Goal: Information Seeking & Learning: Learn about a topic

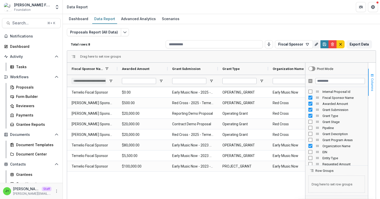
click at [371, 84] on span "Columns" at bounding box center [372, 84] width 4 height 13
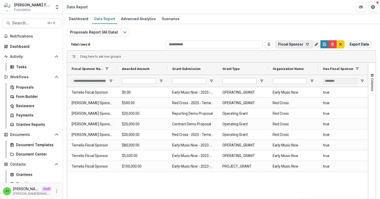
click at [302, 42] on button "Fiscal Sponsor" at bounding box center [294, 44] width 38 height 8
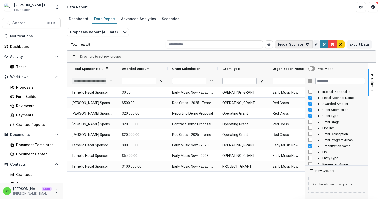
click at [299, 43] on button "Fiscal Sponsor" at bounding box center [294, 44] width 38 height 8
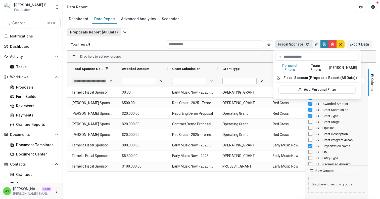
click at [101, 33] on button "Proposals Report (All Data)" at bounding box center [94, 32] width 54 height 8
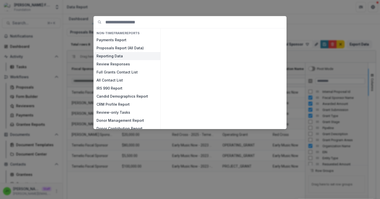
click at [104, 56] on button "Reporting Data" at bounding box center [126, 56] width 67 height 8
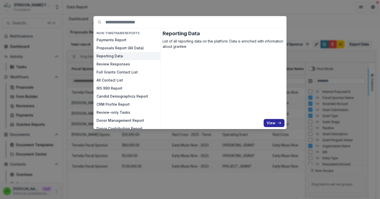
click at [269, 123] on button "View" at bounding box center [273, 123] width 21 height 8
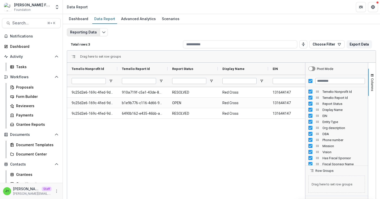
click at [90, 31] on button "Reporting Data" at bounding box center [83, 32] width 33 height 8
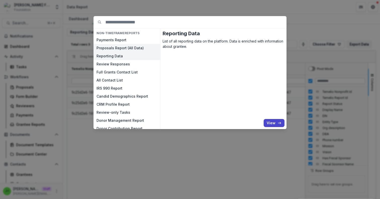
click at [115, 47] on button "Proposals Report (All Data)" at bounding box center [126, 48] width 67 height 8
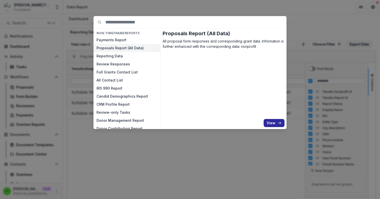
click at [276, 123] on button "View" at bounding box center [273, 123] width 21 height 8
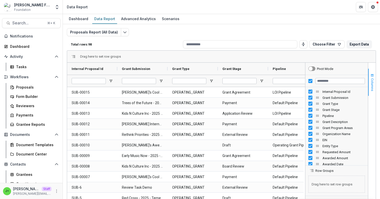
click at [372, 81] on span "Columns" at bounding box center [372, 84] width 4 height 13
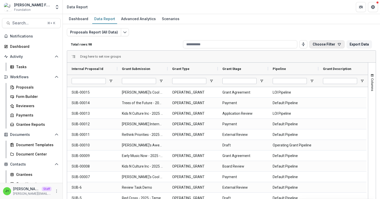
click at [329, 45] on button "Choose Filter" at bounding box center [326, 44] width 35 height 8
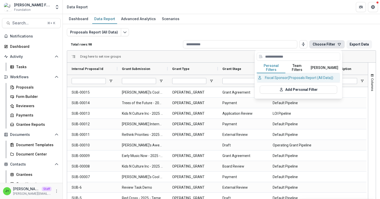
click at [276, 75] on button "Fiscal Sponsor (Proposals Report (All Data))" at bounding box center [298, 77] width 83 height 9
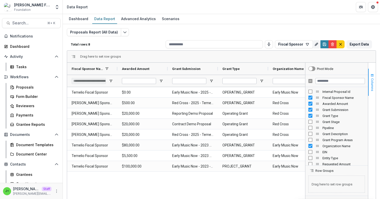
click at [370, 85] on span "Columns" at bounding box center [372, 84] width 4 height 13
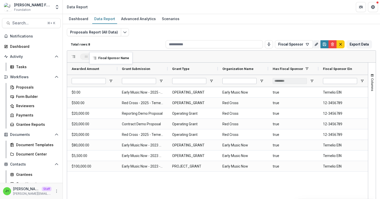
drag, startPoint x: 88, startPoint y: 70, endPoint x: 92, endPoint y: 55, distance: 15.0
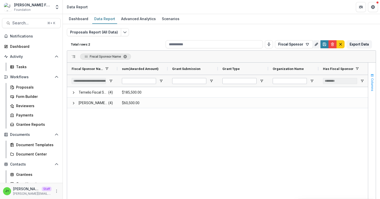
click at [370, 77] on span "button" at bounding box center [372, 75] width 4 height 4
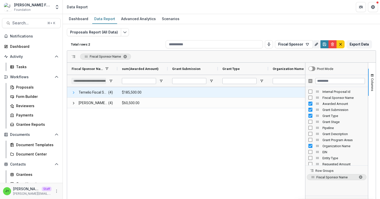
click at [73, 92] on span at bounding box center [74, 92] width 4 height 4
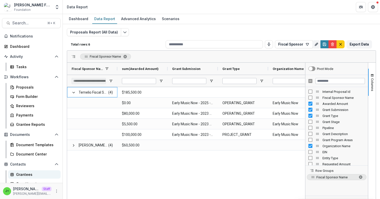
click at [28, 174] on div "Grantees" at bounding box center [36, 174] width 40 height 5
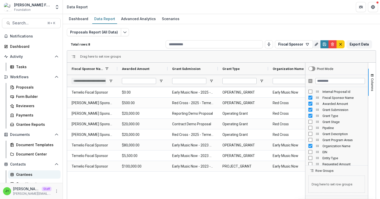
click at [27, 174] on div "Grantees" at bounding box center [36, 174] width 40 height 5
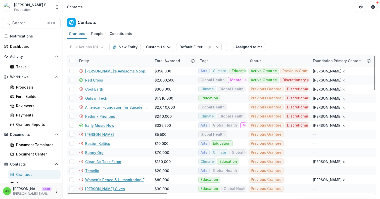
click at [100, 65] on div "Entity" at bounding box center [113, 60] width 75 height 11
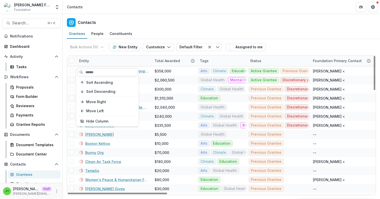
click at [95, 69] on input at bounding box center [107, 72] width 60 height 8
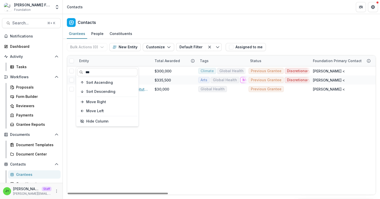
type input "***"
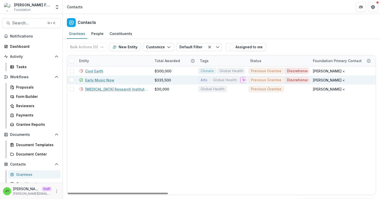
click at [99, 79] on link "Early Music Now" at bounding box center [99, 79] width 29 height 5
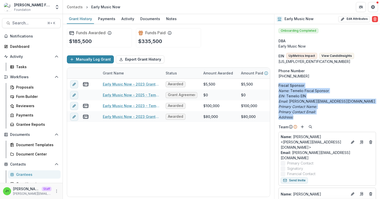
drag, startPoint x: 279, startPoint y: 87, endPoint x: 313, endPoint y: 120, distance: 47.1
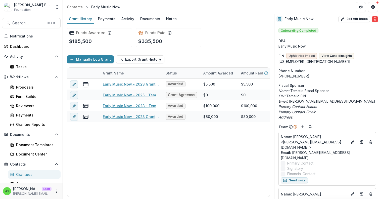
click at [317, 117] on p "Address:" at bounding box center [326, 116] width 97 height 5
click at [31, 174] on div "Grantees" at bounding box center [36, 174] width 40 height 5
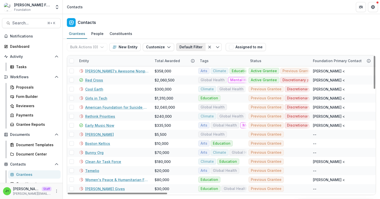
click at [196, 45] on button "Default Filter" at bounding box center [190, 47] width 29 height 8
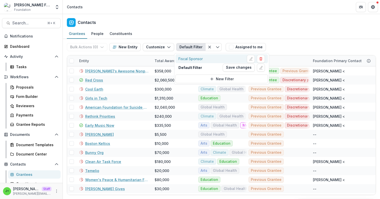
click at [190, 57] on div "Fiscal Sponsor" at bounding box center [190, 58] width 24 height 5
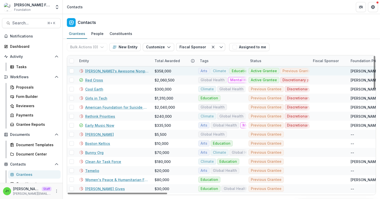
click at [71, 72] on span at bounding box center [71, 71] width 5 height 5
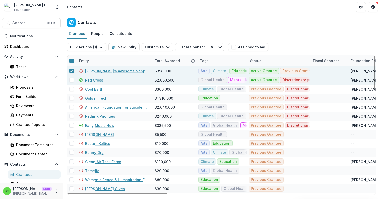
click at [71, 81] on span at bounding box center [71, 80] width 5 height 5
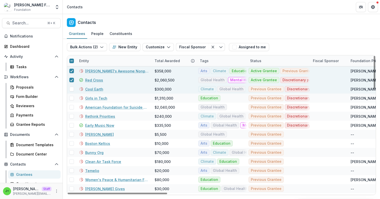
click at [71, 85] on div at bounding box center [71, 88] width 9 height 9
click at [72, 90] on span at bounding box center [71, 89] width 5 height 5
click at [71, 61] on line at bounding box center [72, 61] width 2 height 0
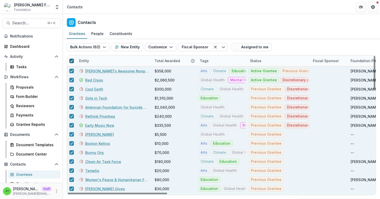
click at [322, 62] on div "Fiscal Sponsor" at bounding box center [326, 60] width 32 height 5
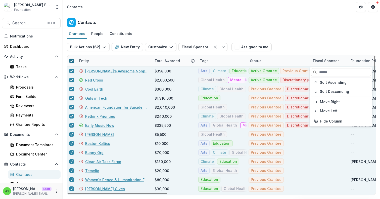
drag, startPoint x: 329, startPoint y: 42, endPoint x: 327, endPoint y: 48, distance: 6.3
click at [328, 44] on div "Bulk Actions ( 62 ) Send Email Create Proposals Create Tasks New Entity Customi…" at bounding box center [221, 47] width 309 height 16
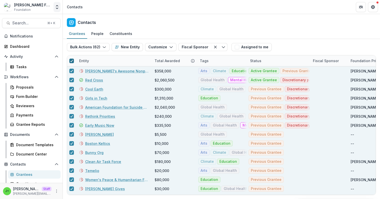
click at [56, 8] on polyline "Open entity switcher" at bounding box center [57, 8] width 2 height 1
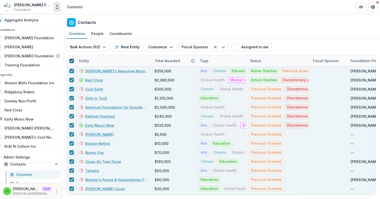
click at [56, 8] on icon "Open entity switcher" at bounding box center [57, 7] width 5 height 5
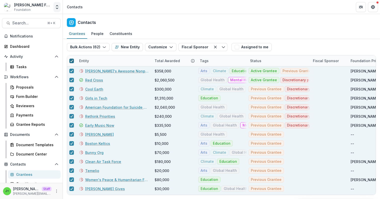
click at [56, 8] on polyline "Open entity switcher" at bounding box center [57, 8] width 2 height 1
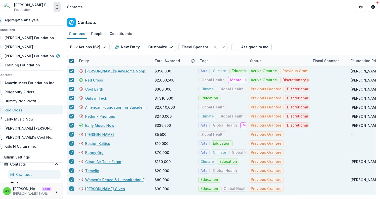
click at [22, 111] on div "Red Cross" at bounding box center [14, 109] width 18 height 5
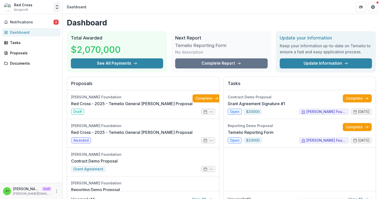
click at [56, 8] on icon "Open entity switcher" at bounding box center [57, 7] width 5 height 5
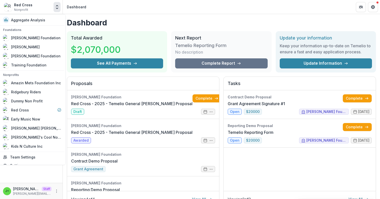
click at [56, 8] on icon "Open entity switcher" at bounding box center [57, 7] width 5 height 5
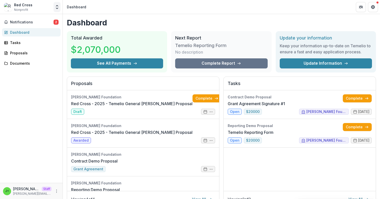
click at [56, 7] on icon "Open entity switcher" at bounding box center [57, 7] width 5 height 5
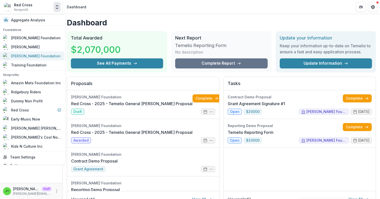
click at [36, 56] on div "[PERSON_NAME] Foundation" at bounding box center [35, 55] width 49 height 5
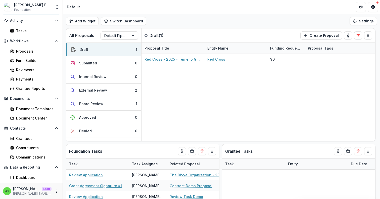
scroll to position [38, 0]
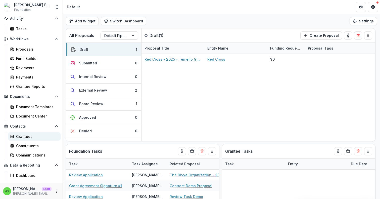
click at [34, 137] on div "Grantees" at bounding box center [36, 136] width 40 height 5
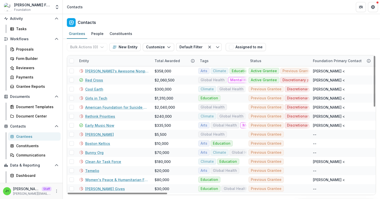
click at [116, 61] on div "Entity" at bounding box center [113, 60] width 75 height 11
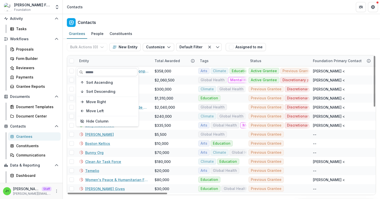
click at [110, 73] on input at bounding box center [107, 72] width 60 height 8
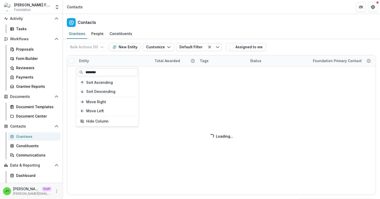
type input "********"
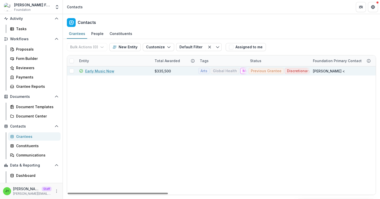
click at [96, 72] on link "Early Music Now" at bounding box center [99, 70] width 29 height 5
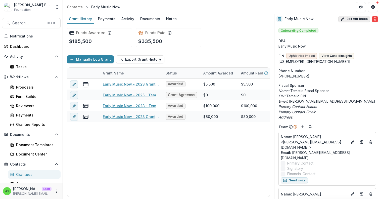
click at [346, 19] on button "Edit Attributes" at bounding box center [354, 19] width 32 height 6
select select
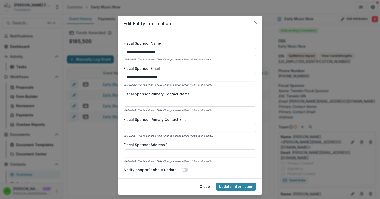
scroll to position [259, 0]
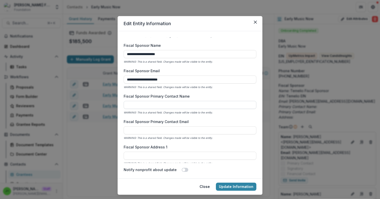
click at [161, 104] on input "Fiscal Sponsor Primary Contact Name" at bounding box center [190, 105] width 133 height 8
click at [212, 97] on label "Fiscal Sponsor Primary Contact Name" at bounding box center [189, 95] width 130 height 5
click at [212, 101] on input "Fiscal Sponsor Primary Contact Name" at bounding box center [190, 105] width 133 height 8
type input "**********"
click at [175, 131] on input "Fiscal Sponsor Primary Contact Email" at bounding box center [190, 130] width 133 height 8
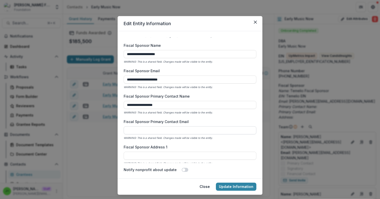
type input "**********"
click at [165, 155] on input "Fiscal Sponsor Address 1" at bounding box center [190, 155] width 133 height 8
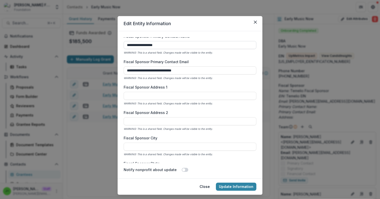
scroll to position [325, 0]
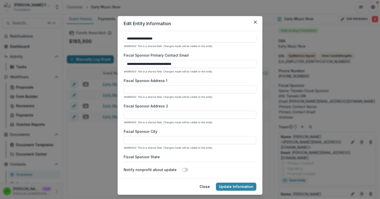
paste input "**********"
type input "**********"
click at [160, 114] on input "Fiscal Sponsor Address 2" at bounding box center [190, 115] width 133 height 8
paste input "**********"
type input "**********"
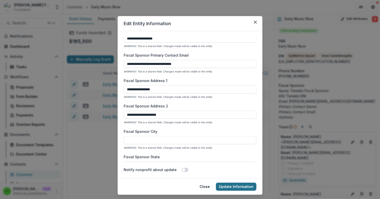
click at [237, 187] on button "Update Information" at bounding box center [236, 186] width 40 height 8
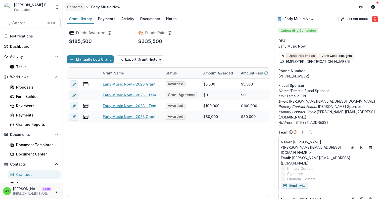
click at [79, 9] on div "Contacts" at bounding box center [75, 6] width 16 height 5
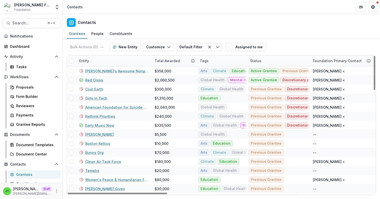
click at [107, 59] on div "Entity" at bounding box center [113, 60] width 75 height 11
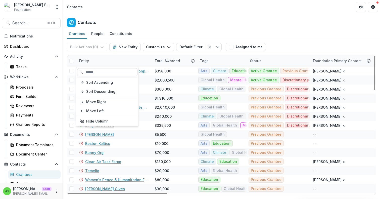
click at [99, 70] on input at bounding box center [107, 72] width 60 height 8
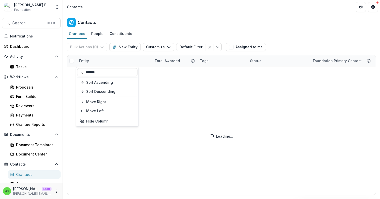
type input "*******"
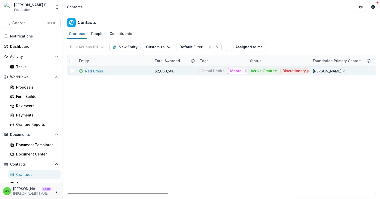
click at [96, 72] on link "Red Cross" at bounding box center [94, 70] width 18 height 5
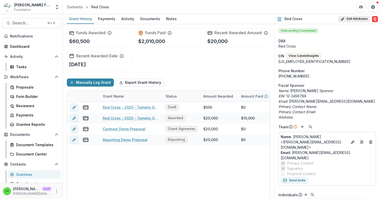
click at [357, 19] on button "Edit Attributes" at bounding box center [354, 19] width 32 height 6
select select
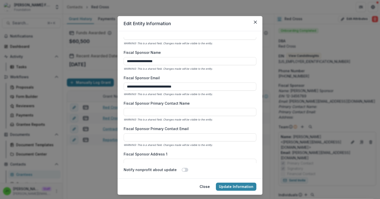
scroll to position [256, 0]
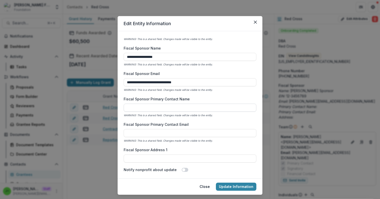
click at [162, 110] on input "Fiscal Sponsor Primary Contact Name" at bounding box center [190, 107] width 133 height 8
type input "**********"
click at [136, 134] on input "Fiscal Sponsor Primary Contact Email" at bounding box center [190, 133] width 133 height 8
type input "**********"
click at [155, 158] on input "Fiscal Sponsor Address 1" at bounding box center [190, 158] width 133 height 8
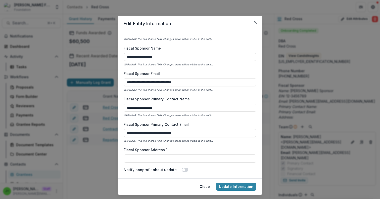
type input "**********"
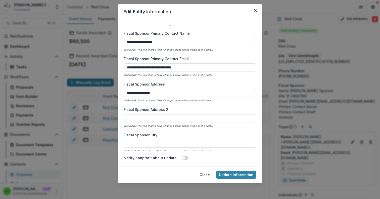
scroll to position [322, 0]
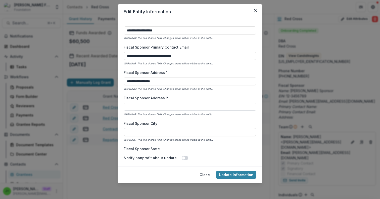
click at [169, 107] on input "Fiscal Sponsor Address 2" at bounding box center [190, 106] width 133 height 8
type input "**********"
click at [238, 176] on button "Update Information" at bounding box center [236, 175] width 40 height 8
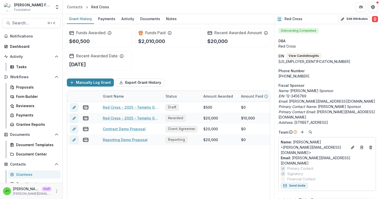
click at [26, 175] on div "Grantees" at bounding box center [36, 174] width 40 height 5
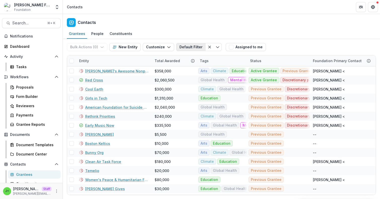
click at [187, 47] on button "Default Filter" at bounding box center [190, 47] width 29 height 8
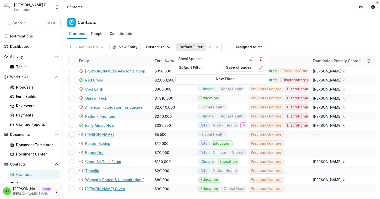
click at [192, 27] on div "Contacts" at bounding box center [221, 21] width 317 height 15
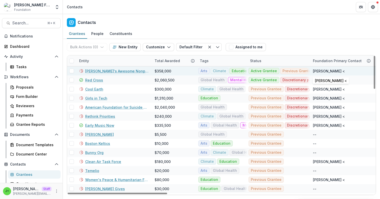
click at [322, 72] on div "[PERSON_NAME] <" at bounding box center [329, 70] width 32 height 5
click at [323, 72] on div "[PERSON_NAME] <" at bounding box center [329, 70] width 32 height 5
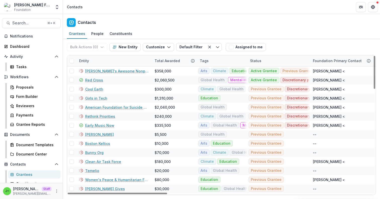
click at [314, 29] on div "Grantees People Constituents" at bounding box center [221, 34] width 317 height 10
click at [168, 47] on icon "button" at bounding box center [169, 47] width 4 height 4
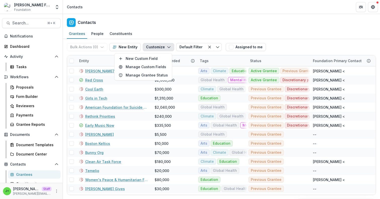
click at [168, 28] on div "Contacts" at bounding box center [221, 21] width 317 height 15
click at [167, 47] on icon "button" at bounding box center [169, 47] width 4 height 4
click at [169, 34] on div "Grantees People Constituents" at bounding box center [221, 34] width 317 height 10
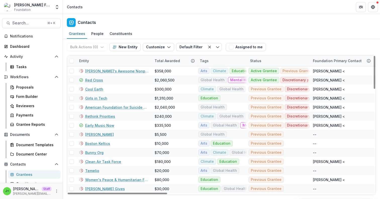
click at [258, 28] on div "Contacts" at bounding box center [221, 21] width 317 height 15
click at [31, 174] on div "Grantees" at bounding box center [36, 174] width 40 height 5
click at [94, 63] on div "Entity" at bounding box center [113, 60] width 75 height 11
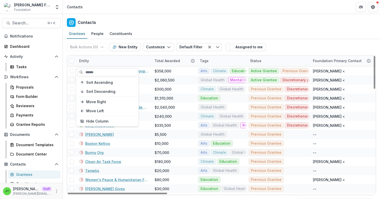
click at [148, 20] on div "Contacts" at bounding box center [221, 21] width 317 height 15
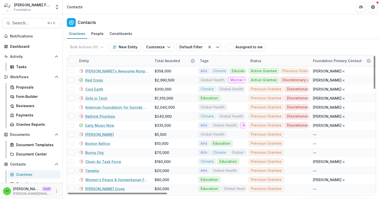
click at [97, 60] on div "Entity" at bounding box center [113, 60] width 75 height 11
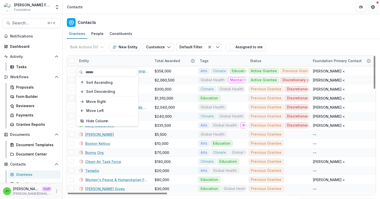
click at [286, 41] on div "Bulk Actions ( 0 ) Send Email Create Proposals Create Tasks New Entity Customiz…" at bounding box center [221, 47] width 309 height 16
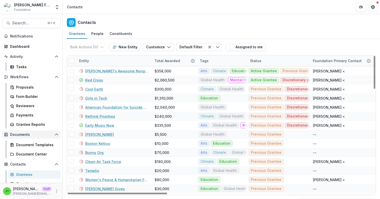
scroll to position [63, 0]
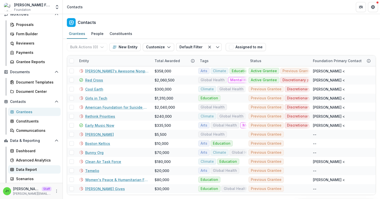
click at [33, 171] on div "Data Report" at bounding box center [36, 169] width 40 height 5
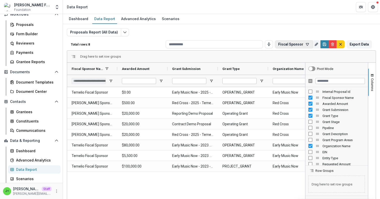
click at [289, 43] on button "Fiscal Sponsor" at bounding box center [294, 44] width 38 height 8
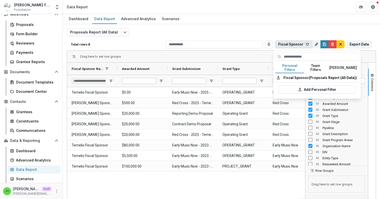
click at [321, 66] on button "Team Filters" at bounding box center [315, 68] width 23 height 11
click at [288, 66] on button "Personal Filters" at bounding box center [289, 68] width 29 height 11
click at [316, 66] on button "Team Filters" at bounding box center [315, 68] width 23 height 11
click at [297, 66] on button "Personal Filters" at bounding box center [289, 68] width 29 height 11
click at [294, 24] on div "Proposals Report (All Data) Total rows: 8 Fiscal Sponsor Personal Filters Team …" at bounding box center [221, 119] width 317 height 190
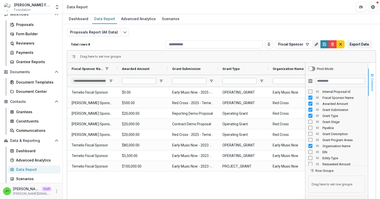
click at [370, 84] on span "Columns" at bounding box center [372, 84] width 4 height 13
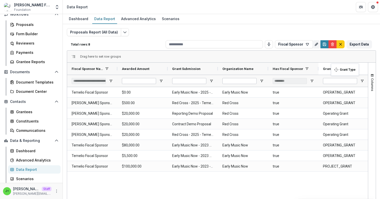
drag, startPoint x: 234, startPoint y: 68, endPoint x: 333, endPoint y: 67, distance: 99.2
drag, startPoint x: 91, startPoint y: 69, endPoint x: 82, endPoint y: 68, distance: 9.7
click at [123, 30] on icon "Edit selected report" at bounding box center [125, 32] width 4 height 4
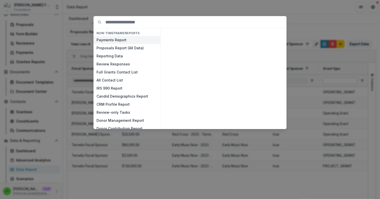
click at [121, 41] on button "Payments Report" at bounding box center [126, 40] width 67 height 8
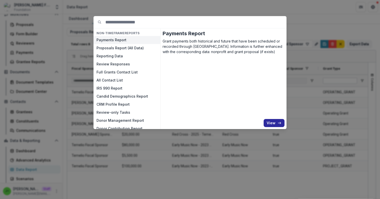
click at [267, 122] on button "View" at bounding box center [273, 123] width 21 height 8
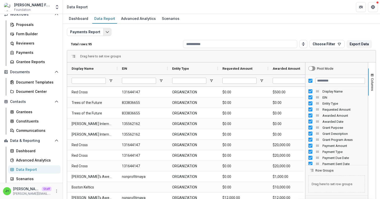
click at [105, 32] on icon "Edit selected report" at bounding box center [107, 32] width 4 height 4
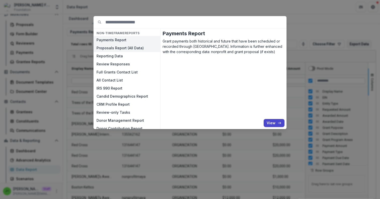
click at [107, 51] on button "Proposals Report (All Data)" at bounding box center [126, 48] width 67 height 8
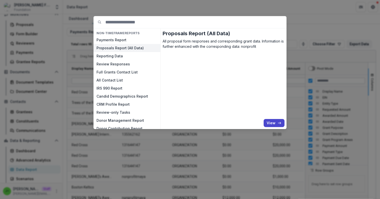
click at [270, 118] on div "Proposals Report (All Data) All proposal form responses and corresponding grant…" at bounding box center [224, 78] width 122 height 96
click at [272, 125] on button "View" at bounding box center [273, 123] width 21 height 8
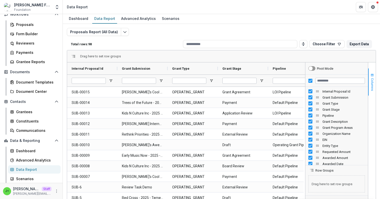
click at [370, 85] on span "Columns" at bounding box center [372, 84] width 4 height 13
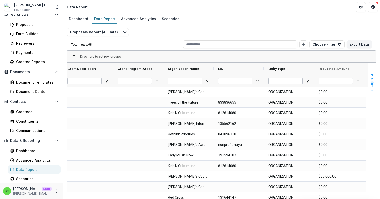
click at [370, 84] on span "Columns" at bounding box center [372, 84] width 4 height 13
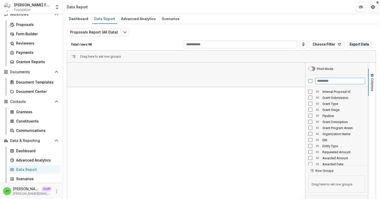
click at [320, 81] on input "Filter Columns Input" at bounding box center [339, 81] width 49 height 6
type input "******"
click at [338, 25] on div "Proposals Report (All Data) Total rows: 98 Choose Filter Personal Filters Team …" at bounding box center [221, 119] width 317 height 190
click at [338, 43] on icon "button" at bounding box center [339, 44] width 4 height 4
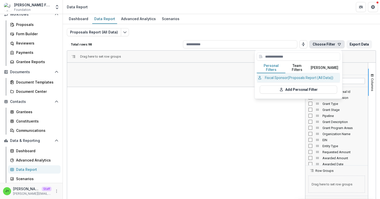
click at [278, 76] on button "Fiscal Sponsor (Proposals Report (All Data))" at bounding box center [298, 77] width 83 height 9
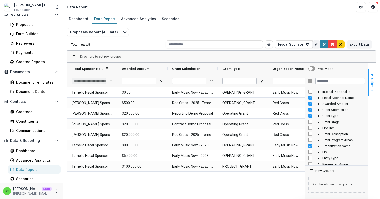
click at [370, 88] on span "Columns" at bounding box center [372, 84] width 4 height 13
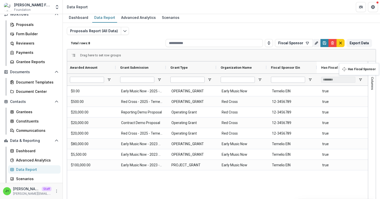
drag, startPoint x: 284, startPoint y: 67, endPoint x: 334, endPoint y: 66, distance: 50.0
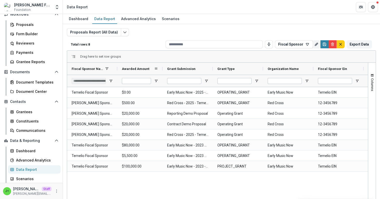
drag, startPoint x: 167, startPoint y: 68, endPoint x: 163, endPoint y: 68, distance: 4.5
click at [163, 68] on div at bounding box center [163, 69] width 2 height 12
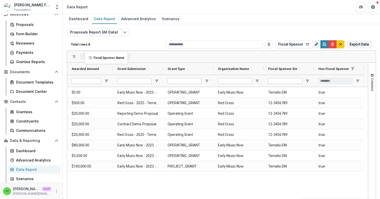
drag, startPoint x: 84, startPoint y: 70, endPoint x: 87, endPoint y: 55, distance: 15.9
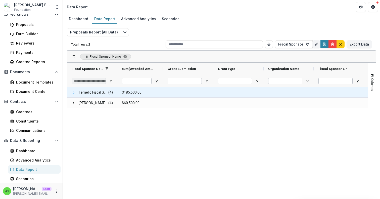
click at [73, 91] on span at bounding box center [74, 92] width 4 height 4
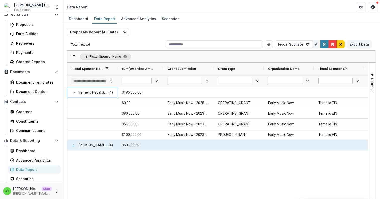
click at [73, 145] on span at bounding box center [74, 145] width 4 height 4
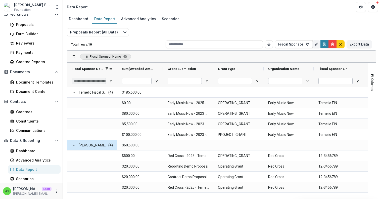
drag, startPoint x: 116, startPoint y: 68, endPoint x: 145, endPoint y: 68, distance: 29.1
click at [118, 68] on div at bounding box center [117, 69] width 2 height 12
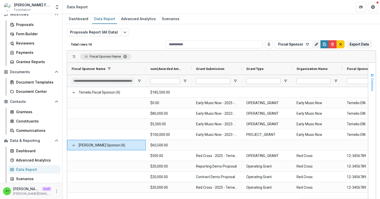
click at [371, 82] on span "Columns" at bounding box center [372, 84] width 4 height 13
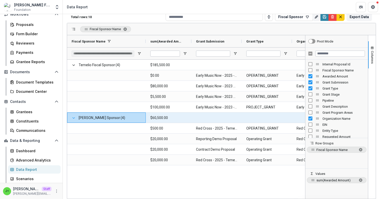
click at [73, 116] on span at bounding box center [74, 118] width 4 height 4
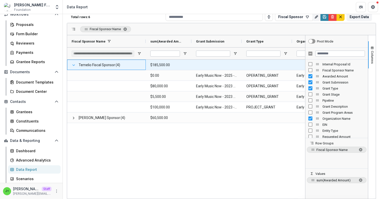
click at [73, 65] on span at bounding box center [74, 65] width 4 height 4
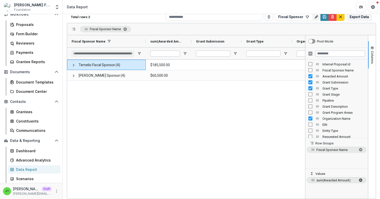
click at [359, 180] on span "sum of Awarded Amount. Press ENTER to change the aggregation type. Press DELETE…" at bounding box center [360, 180] width 4 height 4
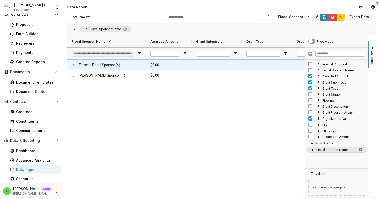
click at [73, 64] on span at bounding box center [74, 65] width 4 height 4
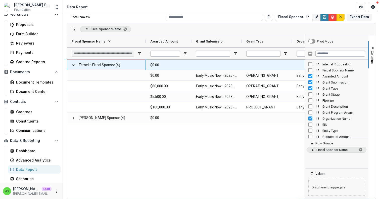
click at [73, 64] on span at bounding box center [74, 65] width 4 height 4
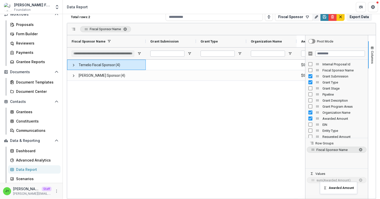
drag, startPoint x: 164, startPoint y: 39, endPoint x: 322, endPoint y: 185, distance: 214.4
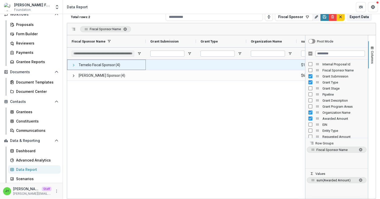
click at [73, 64] on span at bounding box center [74, 65] width 4 height 4
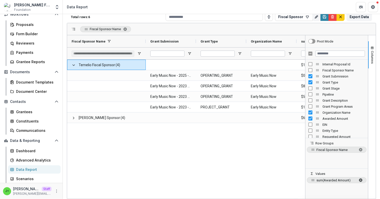
click at [359, 180] on span "sum of Awarded Amount. Press ENTER to change the aggregation type. Press DELETE…" at bounding box center [360, 180] width 4 height 4
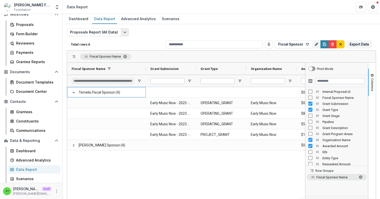
click at [124, 32] on icon "Edit selected report" at bounding box center [125, 32] width 4 height 4
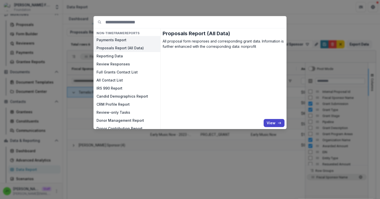
click at [121, 41] on button "Payments Report" at bounding box center [126, 40] width 67 height 8
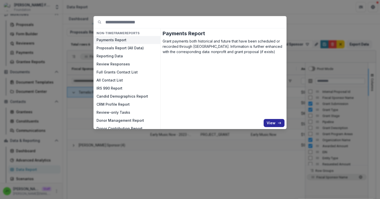
click at [279, 121] on icon "button" at bounding box center [279, 123] width 4 height 4
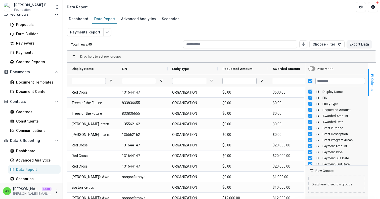
click at [371, 84] on span "Columns" at bounding box center [372, 84] width 4 height 13
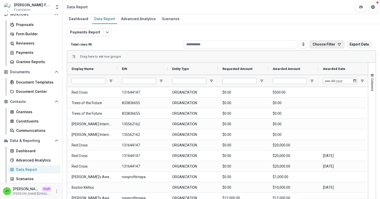
click at [317, 42] on button "Choose Filter" at bounding box center [326, 44] width 35 height 8
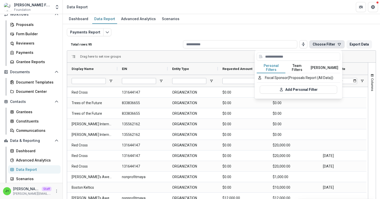
click at [316, 42] on button "Choose Filter" at bounding box center [326, 44] width 35 height 8
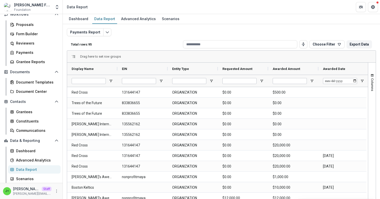
click at [285, 22] on div "Dashboard Data Report Advanced Analytics Scenarios" at bounding box center [221, 19] width 317 height 10
click at [321, 46] on button "Choose Filter" at bounding box center [326, 44] width 35 height 8
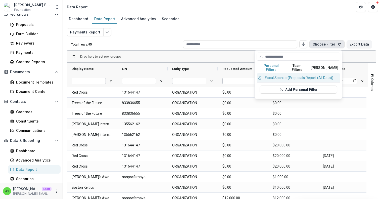
click at [281, 76] on button "Fiscal Sponsor (Proposals Report (All Data))" at bounding box center [298, 77] width 83 height 9
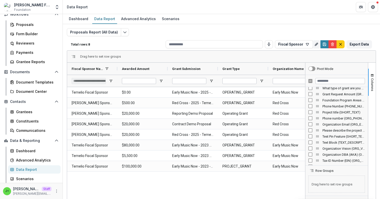
scroll to position [467, 0]
click at [371, 87] on span "Columns" at bounding box center [372, 84] width 4 height 13
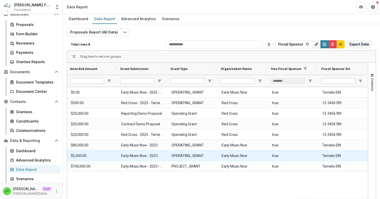
scroll to position [0, 16]
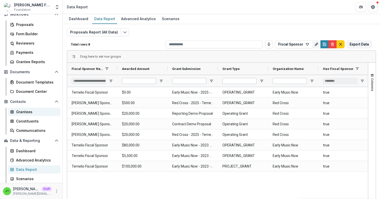
click at [23, 112] on div "Grantees" at bounding box center [36, 111] width 40 height 5
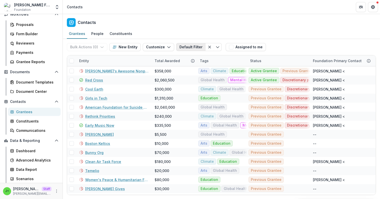
click at [192, 47] on button "Default Filter" at bounding box center [190, 47] width 29 height 8
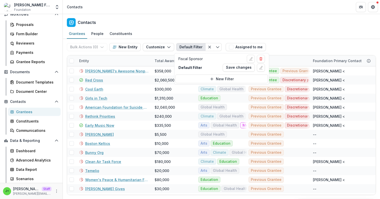
click at [198, 28] on div "Contacts" at bounding box center [221, 21] width 317 height 15
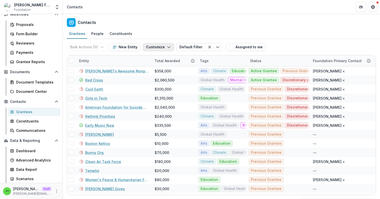
click at [169, 46] on button "Customize" at bounding box center [158, 47] width 31 height 8
click at [177, 26] on div "Contacts" at bounding box center [221, 21] width 317 height 15
click at [190, 48] on button "Default Filter" at bounding box center [190, 47] width 29 height 8
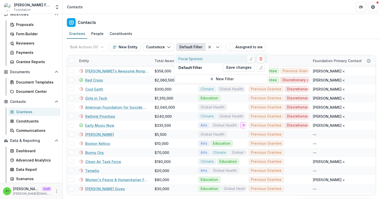
click at [189, 58] on div "Fiscal Sponsor" at bounding box center [190, 58] width 24 height 5
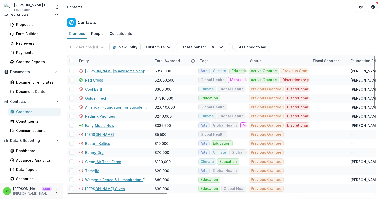
click at [323, 62] on div "Fiscal Sponsor" at bounding box center [326, 60] width 32 height 5
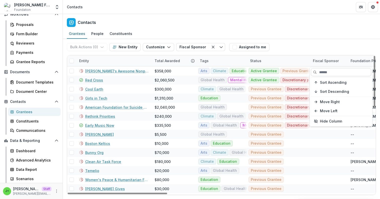
click at [326, 72] on input at bounding box center [341, 72] width 60 height 8
click at [328, 83] on span "Sort Ascending" at bounding box center [333, 82] width 27 height 4
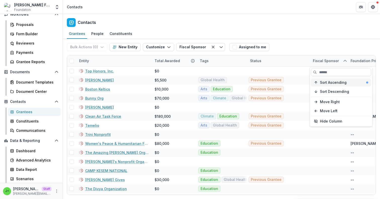
click at [328, 82] on span "Sort Ascending" at bounding box center [333, 82] width 27 height 4
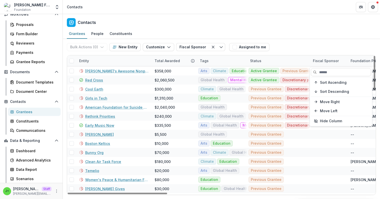
click at [324, 37] on div "Grantees People Constituents" at bounding box center [221, 34] width 317 height 10
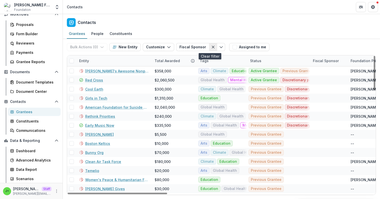
click at [212, 47] on line "Clear filter" at bounding box center [213, 47] width 2 height 2
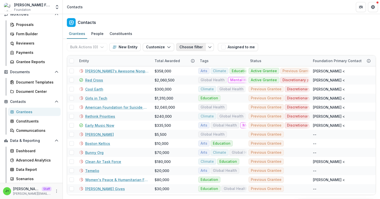
click at [194, 48] on button "Choose filter" at bounding box center [191, 47] width 30 height 8
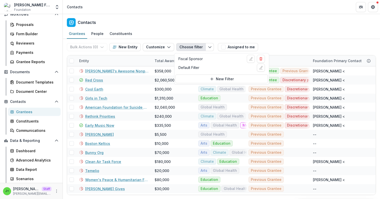
click at [194, 48] on button "Choose filter" at bounding box center [191, 47] width 30 height 8
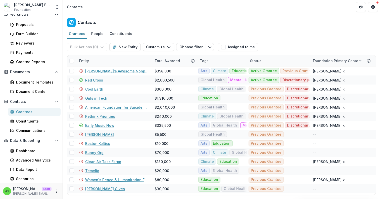
click at [324, 45] on div "Bulk Actions ( 0 ) Send Email Create Proposals Create Tasks New Entity Customiz…" at bounding box center [221, 47] width 309 height 16
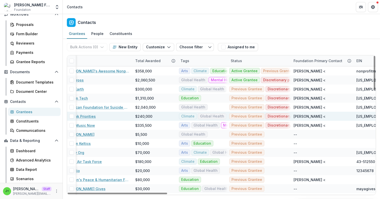
scroll to position [0, 16]
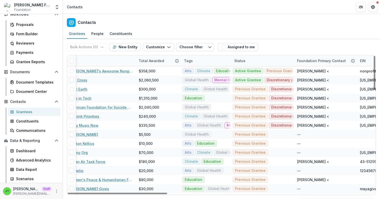
click at [318, 61] on div "Foundation Primary Contact" at bounding box center [321, 60] width 55 height 5
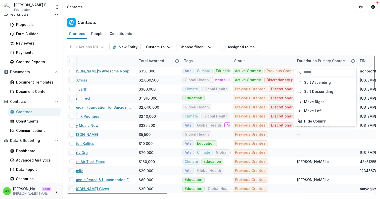
click at [318, 61] on div "Foundation Primary Contact" at bounding box center [321, 60] width 55 height 5
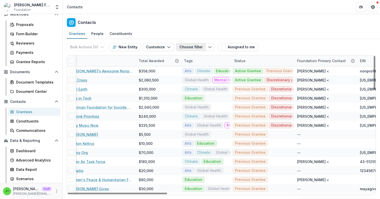
click at [192, 46] on button "Choose filter" at bounding box center [191, 47] width 30 height 8
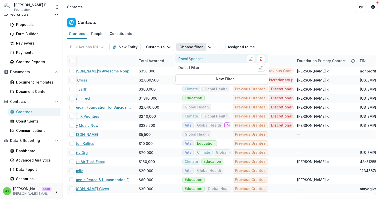
drag, startPoint x: 194, startPoint y: 66, endPoint x: 192, endPoint y: 59, distance: 6.4
click at [192, 59] on div "Fiscal Sponsor Default Filter" at bounding box center [221, 64] width 92 height 20
click at [192, 59] on div "Fiscal Sponsor" at bounding box center [190, 58] width 24 height 5
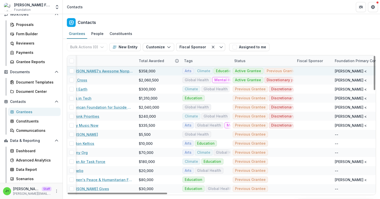
click at [312, 68] on div at bounding box center [313, 70] width 32 height 9
click at [311, 71] on div at bounding box center [313, 70] width 32 height 9
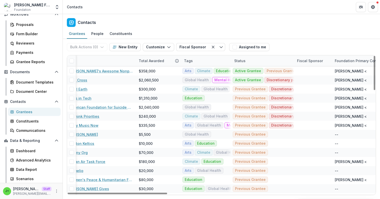
click at [311, 64] on div "Fiscal Sponsor" at bounding box center [313, 60] width 38 height 11
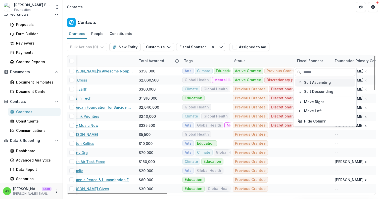
click at [312, 83] on span "Sort Ascending" at bounding box center [317, 82] width 27 height 4
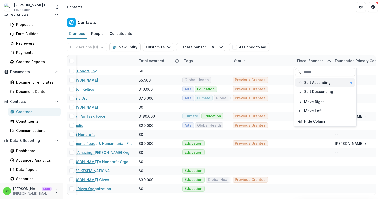
click at [312, 83] on span "Sort Ascending" at bounding box center [317, 82] width 27 height 4
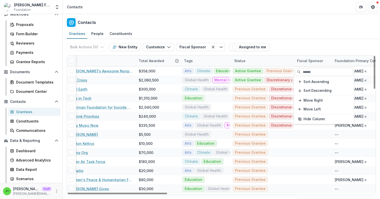
click at [304, 37] on div "Grantees People Constituents" at bounding box center [221, 34] width 317 height 10
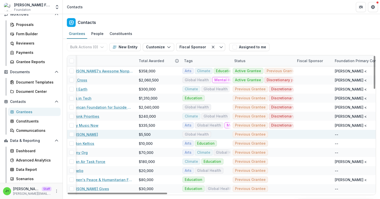
scroll to position [0, 0]
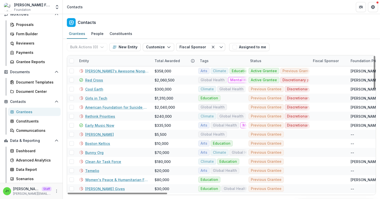
click at [23, 110] on div "Grantees" at bounding box center [36, 111] width 40 height 5
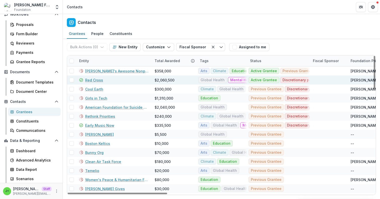
click at [96, 79] on link "Red Cross" at bounding box center [94, 79] width 18 height 5
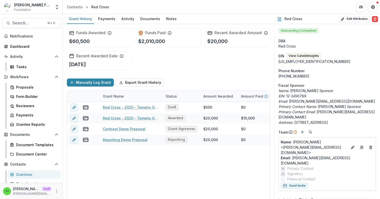
click at [27, 175] on div "Grantees" at bounding box center [36, 174] width 40 height 5
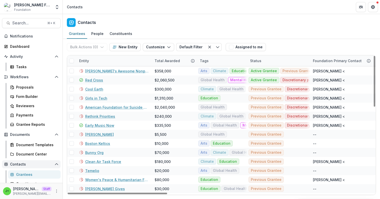
scroll to position [63, 0]
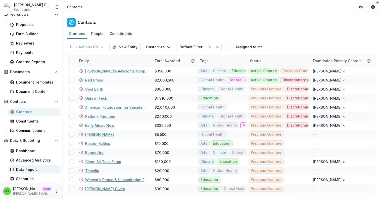
click at [27, 170] on div "Data Report" at bounding box center [36, 169] width 40 height 5
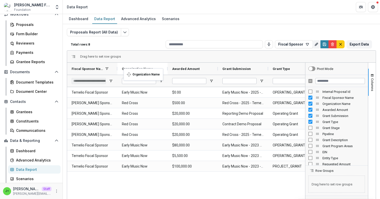
drag, startPoint x: 288, startPoint y: 69, endPoint x: 126, endPoint y: 71, distance: 162.0
click at [322, 45] on icon "Save" at bounding box center [324, 44] width 4 height 4
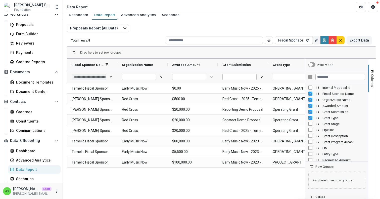
scroll to position [3, 0]
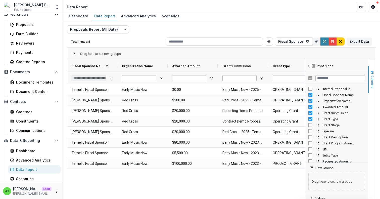
click at [370, 81] on span "Columns" at bounding box center [372, 81] width 4 height 13
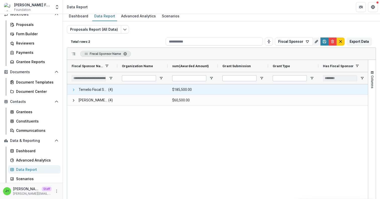
click at [73, 90] on span at bounding box center [74, 90] width 4 height 4
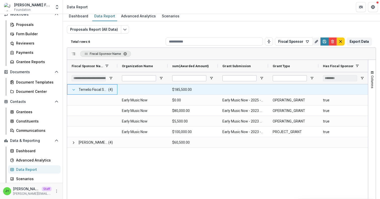
click at [73, 90] on span at bounding box center [74, 90] width 4 height 4
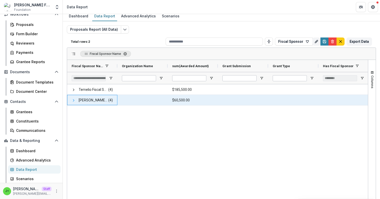
click at [73, 101] on span at bounding box center [74, 100] width 4 height 4
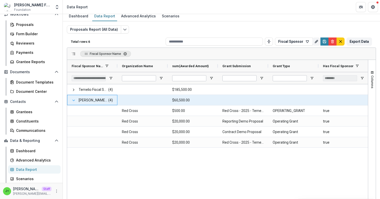
click at [73, 101] on span at bounding box center [74, 100] width 4 height 4
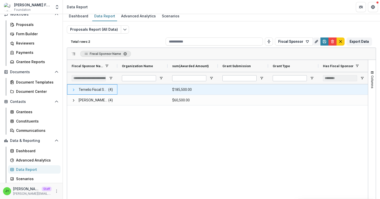
click at [73, 89] on span at bounding box center [74, 90] width 4 height 4
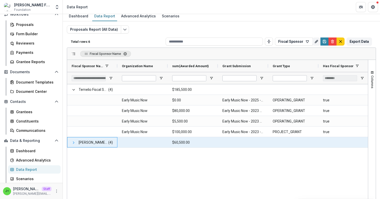
click at [73, 142] on span at bounding box center [74, 142] width 4 height 4
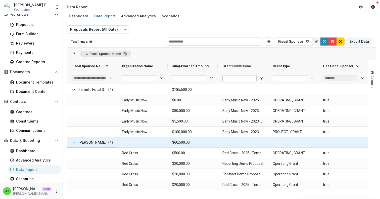
click at [73, 142] on span at bounding box center [74, 142] width 4 height 4
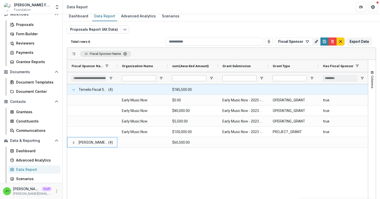
click at [73, 90] on span at bounding box center [74, 90] width 4 height 4
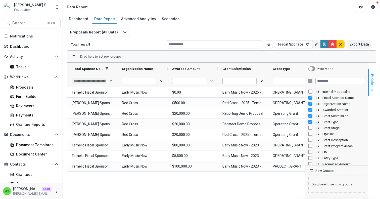
click at [371, 81] on span "Columns" at bounding box center [372, 84] width 4 height 13
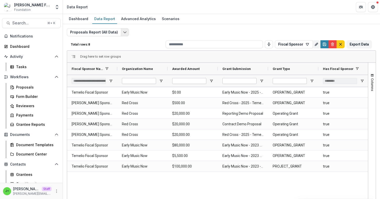
click at [123, 32] on icon "Edit selected report" at bounding box center [125, 32] width 4 height 4
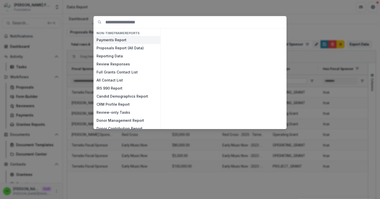
click at [119, 40] on button "Payments Report" at bounding box center [126, 40] width 67 height 8
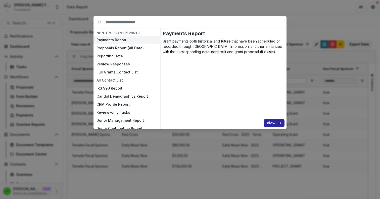
click at [274, 122] on button "View" at bounding box center [273, 123] width 21 height 8
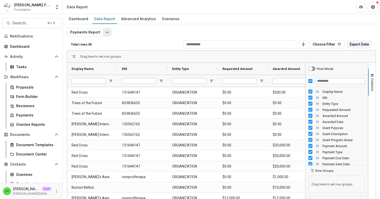
click at [105, 32] on icon "Edit selected report" at bounding box center [107, 32] width 4 height 4
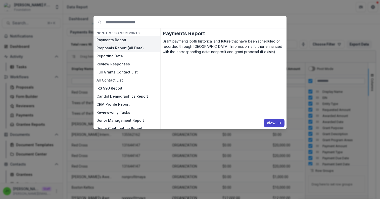
click at [112, 49] on button "Proposals Report (All Data)" at bounding box center [126, 48] width 67 height 8
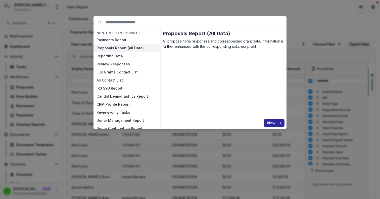
click at [268, 127] on button "View" at bounding box center [273, 123] width 21 height 8
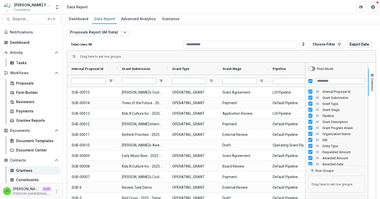
click at [33, 170] on div "Grantees" at bounding box center [36, 170] width 40 height 5
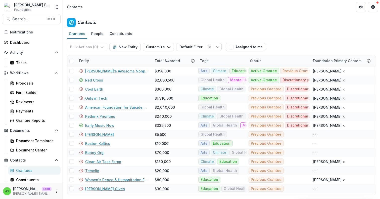
scroll to position [63, 0]
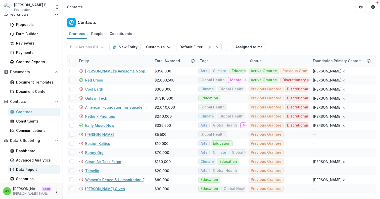
click at [30, 168] on div "Data Report" at bounding box center [36, 169] width 40 height 5
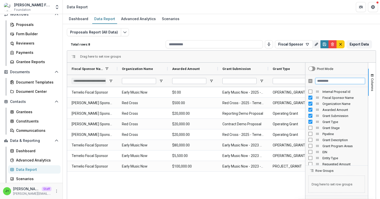
click at [325, 80] on input "Filter Columns Input" at bounding box center [339, 81] width 49 height 6
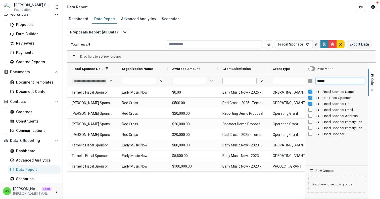
type input "******"
click at [340, 156] on div "Fiscal Sponsor Name Has Fiscal Sponsor Fiscal Sponsor Ein Fiscal Sponsor Email …" at bounding box center [336, 126] width 63 height 78
click at [370, 82] on span "Columns" at bounding box center [372, 84] width 4 height 13
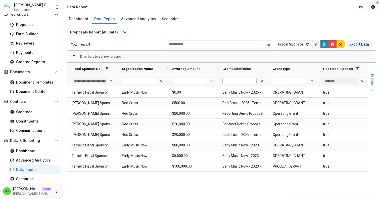
click at [370, 82] on span "Columns" at bounding box center [372, 84] width 4 height 13
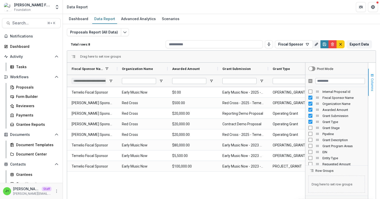
click at [370, 83] on span "Columns" at bounding box center [372, 84] width 4 height 13
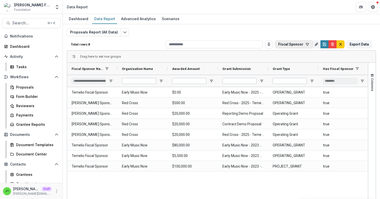
click at [299, 42] on button "Fiscal Sponsor" at bounding box center [294, 44] width 38 height 8
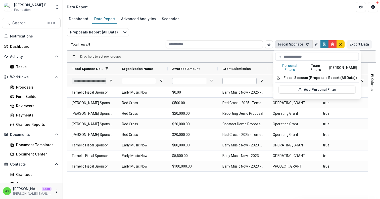
click at [302, 45] on button "Fiscal Sponsor" at bounding box center [294, 44] width 38 height 8
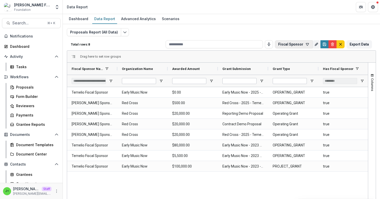
click at [302, 45] on button "Fiscal Sponsor" at bounding box center [294, 44] width 38 height 8
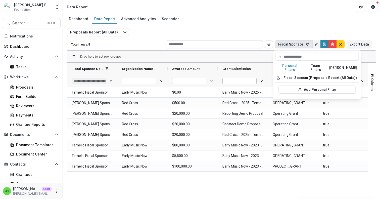
click at [302, 45] on button "Fiscal Sponsor" at bounding box center [294, 44] width 38 height 8
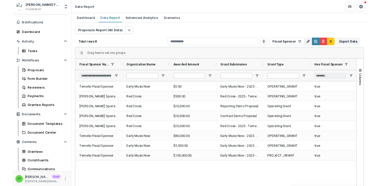
scroll to position [13, 0]
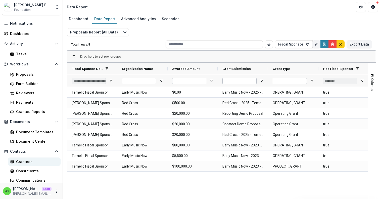
click at [31, 161] on div "Grantees" at bounding box center [36, 161] width 40 height 5
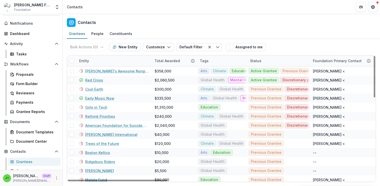
click at [97, 59] on div "Entity" at bounding box center [113, 60] width 75 height 11
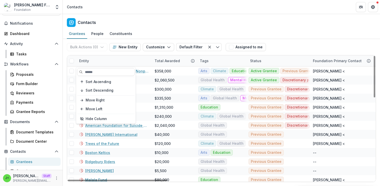
click at [326, 45] on div "Bulk Actions ( 0 ) Send Email Create Proposals Create Tasks New Entity Customiz…" at bounding box center [221, 47] width 309 height 16
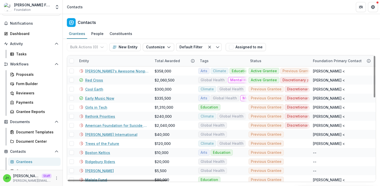
click at [112, 60] on div "Entity" at bounding box center [113, 60] width 75 height 11
click at [289, 50] on div "Bulk Actions ( 0 ) Send Email Create Proposals Create Tasks New Entity Customiz…" at bounding box center [221, 47] width 309 height 16
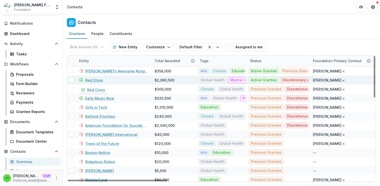
click at [93, 80] on link "Red Cross" at bounding box center [94, 79] width 18 height 5
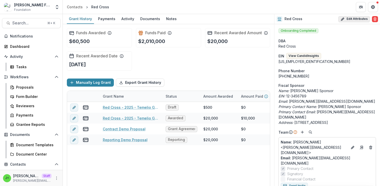
click at [351, 20] on button "Edit Attributes" at bounding box center [354, 19] width 32 height 6
select select
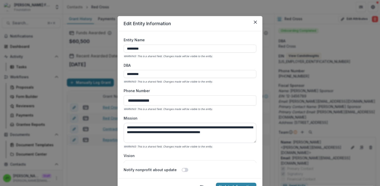
scroll to position [161, 0]
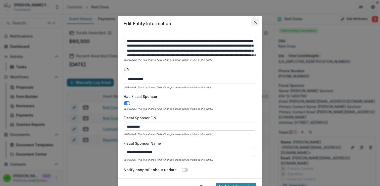
click at [254, 22] on icon "Close" at bounding box center [255, 22] width 3 height 3
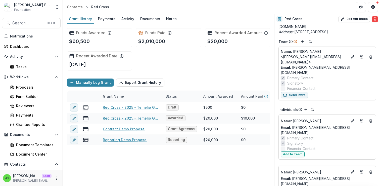
scroll to position [0, 0]
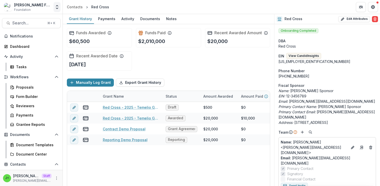
click at [57, 7] on icon "Open entity switcher" at bounding box center [57, 7] width 5 height 5
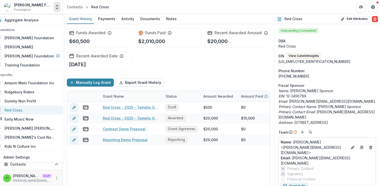
click at [22, 110] on div "Red Cross" at bounding box center [14, 109] width 18 height 5
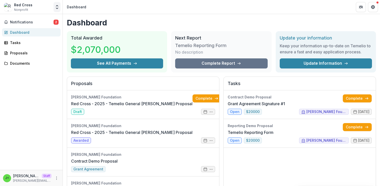
click at [56, 6] on polyline "Open entity switcher" at bounding box center [57, 5] width 2 height 1
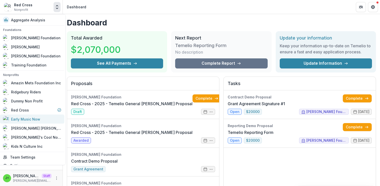
click at [30, 119] on div "Early Music Now" at bounding box center [25, 118] width 29 height 5
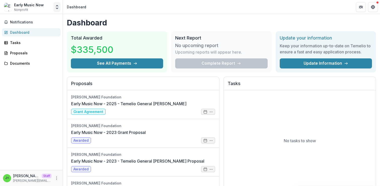
click at [57, 6] on icon "Open entity switcher" at bounding box center [57, 7] width 5 height 5
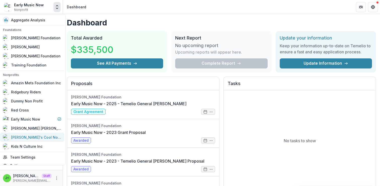
click at [25, 138] on div "[PERSON_NAME]'s Cool Nonprofit" at bounding box center [36, 136] width 50 height 5
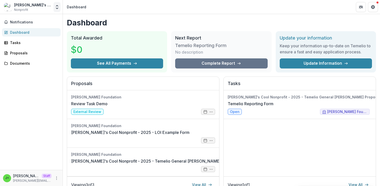
click at [57, 8] on icon "Open entity switcher" at bounding box center [57, 7] width 5 height 5
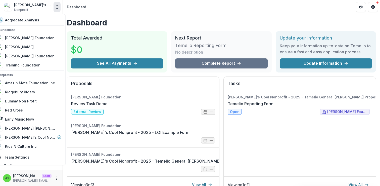
click at [56, 9] on icon "Open entity switcher" at bounding box center [57, 7] width 5 height 5
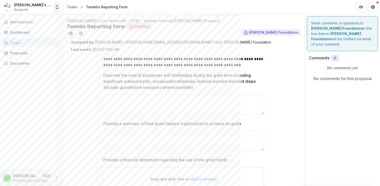
click at [57, 6] on polyline "Open entity switcher" at bounding box center [57, 5] width 2 height 1
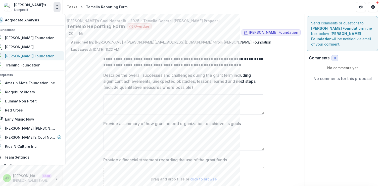
click at [28, 57] on div "[PERSON_NAME] Foundation" at bounding box center [29, 55] width 49 height 5
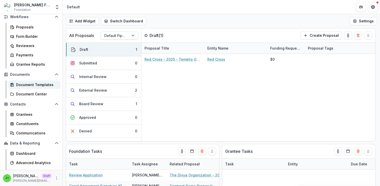
scroll to position [76, 0]
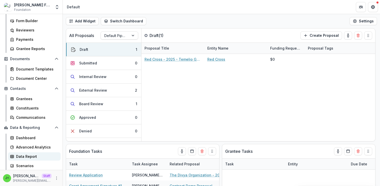
click at [24, 155] on div "Data Report" at bounding box center [36, 155] width 40 height 5
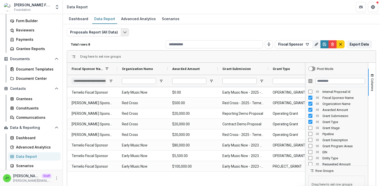
click at [123, 31] on icon "Edit selected report" at bounding box center [125, 32] width 4 height 4
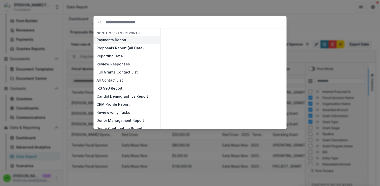
click at [118, 40] on button "Payments Report" at bounding box center [126, 40] width 67 height 8
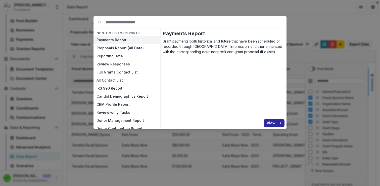
click at [276, 126] on button "View" at bounding box center [273, 123] width 21 height 8
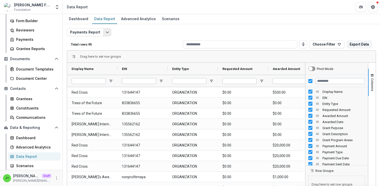
click at [107, 32] on icon "Edit selected report" at bounding box center [107, 32] width 4 height 4
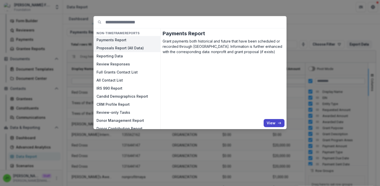
click at [112, 47] on button "Proposals Report (All Data)" at bounding box center [126, 48] width 67 height 8
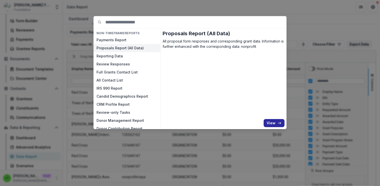
click at [275, 127] on button "View" at bounding box center [273, 123] width 21 height 8
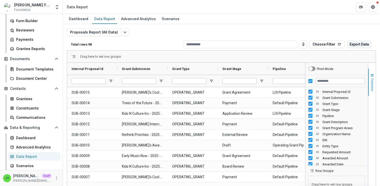
click at [370, 82] on span "Columns" at bounding box center [372, 84] width 4 height 13
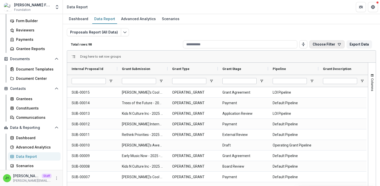
click at [330, 43] on button "Choose Filter" at bounding box center [326, 44] width 35 height 8
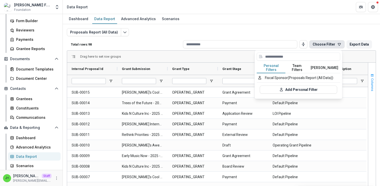
click at [370, 83] on span "Columns" at bounding box center [372, 84] width 4 height 13
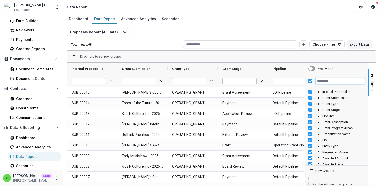
click at [328, 81] on input "Filter Columns Input" at bounding box center [339, 81] width 49 height 6
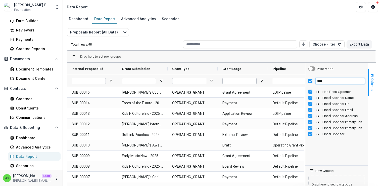
type input "****"
click at [370, 79] on span "Columns" at bounding box center [372, 84] width 4 height 13
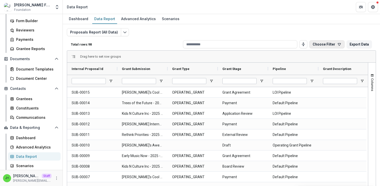
click at [332, 43] on button "Choose Filter" at bounding box center [326, 44] width 35 height 8
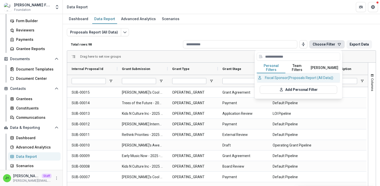
click at [278, 75] on button "Fiscal Sponsor (Proposals Report (All Data))" at bounding box center [298, 77] width 83 height 9
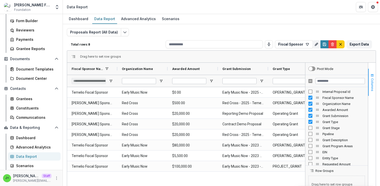
click at [372, 85] on span "Columns" at bounding box center [372, 84] width 4 height 13
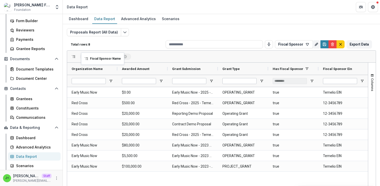
drag, startPoint x: 86, startPoint y: 69, endPoint x: 84, endPoint y: 55, distance: 14.1
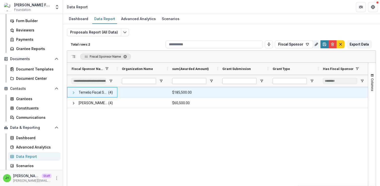
click at [74, 92] on span at bounding box center [74, 92] width 4 height 4
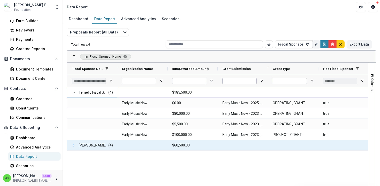
click at [75, 144] on span at bounding box center [74, 145] width 4 height 4
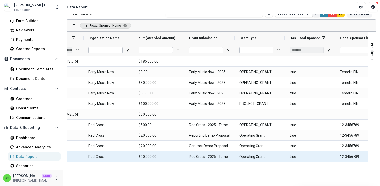
scroll to position [0, 34]
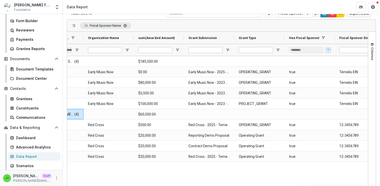
click at [328, 49] on span "Open Filter Menu" at bounding box center [328, 50] width 4 height 4
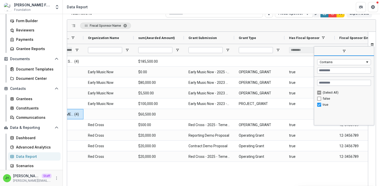
drag, startPoint x: 328, startPoint y: 49, endPoint x: 331, endPoint y: 50, distance: 3.1
click at [331, 50] on span "filter" at bounding box center [344, 51] width 60 height 9
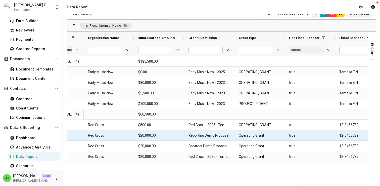
scroll to position [0, 0]
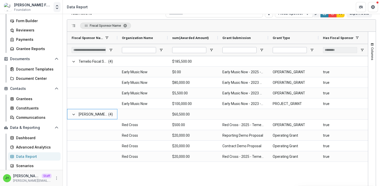
click at [57, 8] on icon "Open entity switcher" at bounding box center [57, 7] width 5 height 5
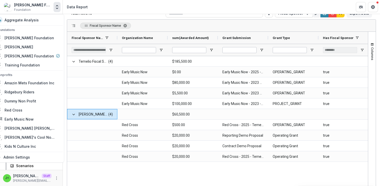
click at [57, 7] on icon "Open entity switcher" at bounding box center [57, 7] width 5 height 5
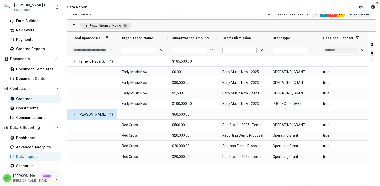
click at [32, 98] on div "Grantees" at bounding box center [36, 98] width 40 height 5
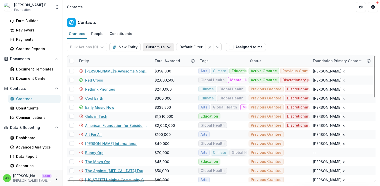
click at [167, 46] on icon "button" at bounding box center [169, 47] width 4 height 4
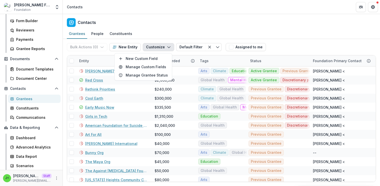
click at [211, 30] on div "Grantees People Constituents" at bounding box center [221, 34] width 317 height 10
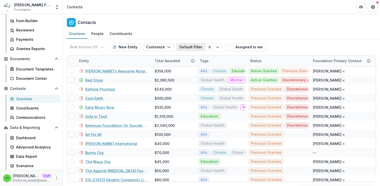
click at [193, 46] on button "Default Filter" at bounding box center [190, 47] width 29 height 8
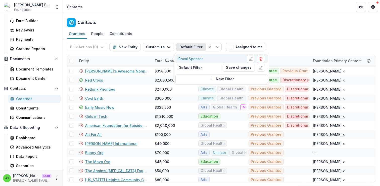
click at [193, 59] on div "Fiscal Sponsor" at bounding box center [190, 58] width 24 height 5
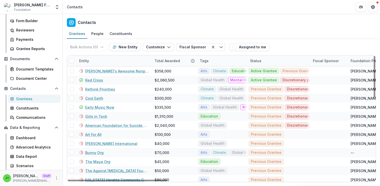
click at [324, 59] on div "Fiscal Sponsor" at bounding box center [326, 60] width 32 height 5
click at [203, 23] on div "Contacts" at bounding box center [221, 21] width 317 height 15
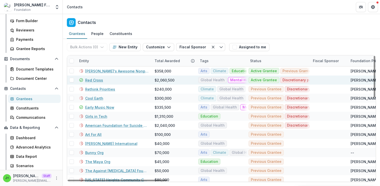
click at [71, 80] on span at bounding box center [71, 80] width 5 height 5
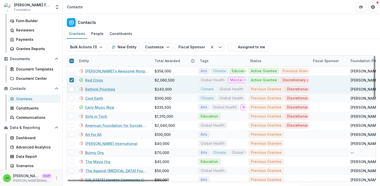
click at [71, 88] on span at bounding box center [71, 89] width 5 height 5
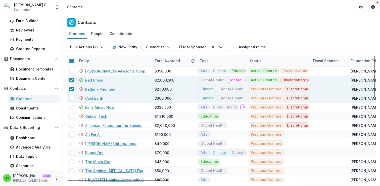
click at [71, 101] on div at bounding box center [71, 97] width 9 height 9
click at [71, 98] on span at bounding box center [71, 98] width 5 height 5
click at [102, 46] on icon "button" at bounding box center [102, 47] width 4 height 4
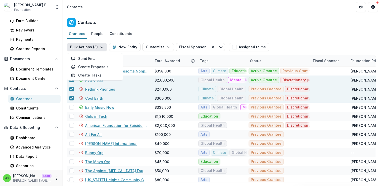
click at [150, 22] on div "Contacts" at bounding box center [221, 21] width 317 height 15
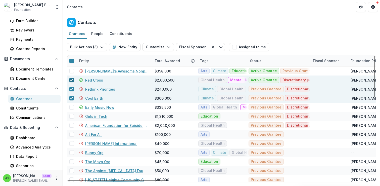
click at [72, 80] on icon at bounding box center [71, 80] width 3 height 3
click at [72, 87] on div at bounding box center [71, 89] width 3 height 4
click at [71, 97] on icon at bounding box center [71, 98] width 3 height 3
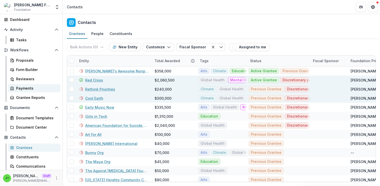
scroll to position [12, 0]
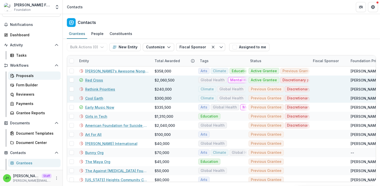
click at [29, 74] on div "Proposals" at bounding box center [36, 75] width 40 height 5
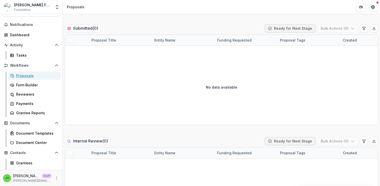
scroll to position [281, 0]
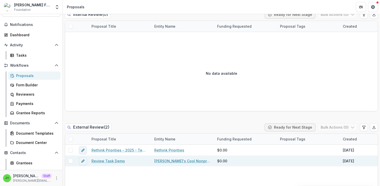
click at [115, 161] on link "Review Task Demo" at bounding box center [107, 160] width 33 height 5
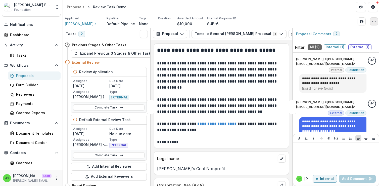
click at [375, 24] on button "button" at bounding box center [374, 21] width 8 height 8
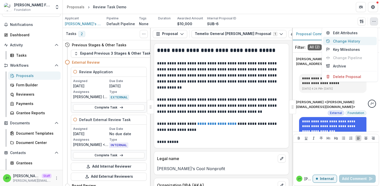
click at [357, 40] on button "Change History" at bounding box center [350, 41] width 54 height 8
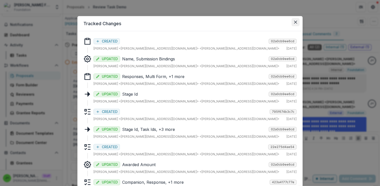
click at [295, 23] on icon "Close" at bounding box center [295, 22] width 3 height 3
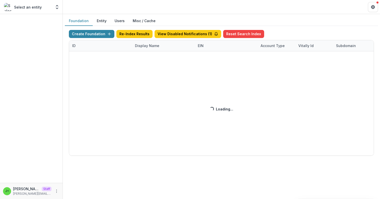
click at [150, 47] on div "Create Foundation Re-Index Results View Disabled Notifications ( 1 ) Reset Sear…" at bounding box center [221, 93] width 305 height 126
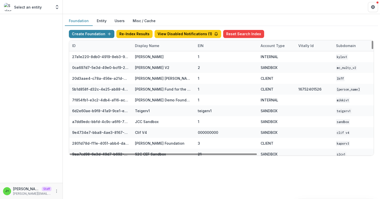
click at [145, 46] on div "Display Name" at bounding box center [147, 45] width 30 height 5
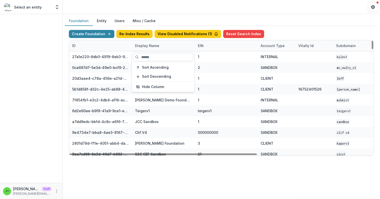
click at [148, 56] on input at bounding box center [163, 57] width 60 height 8
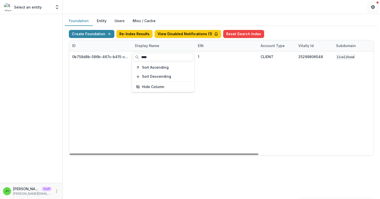
type input "****"
click at [225, 87] on div "0b758d8b-586b-467c-b415-ce853e23379b Livelihood Impact Fund 1 CLIENT 2529980654…" at bounding box center [314, 103] width 490 height 104
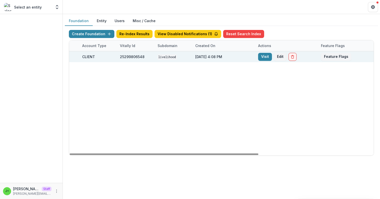
scroll to position [0, 185]
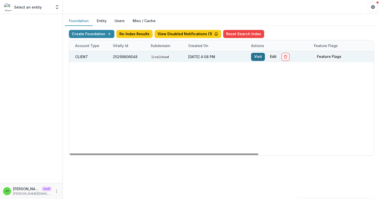
click at [255, 56] on link "Visit" at bounding box center [258, 57] width 14 height 8
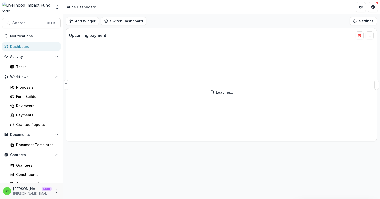
select select "******"
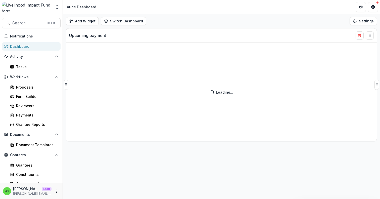
select select "******"
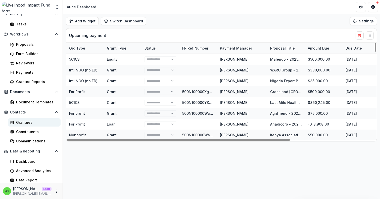
scroll to position [44, 0]
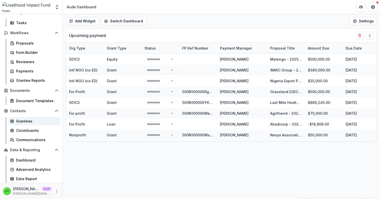
click at [24, 121] on div "Grantees" at bounding box center [36, 120] width 40 height 5
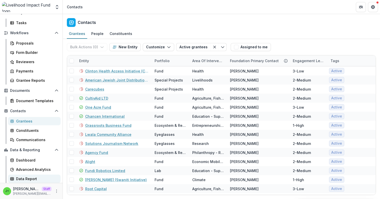
click at [26, 178] on div "Data Report" at bounding box center [36, 178] width 40 height 5
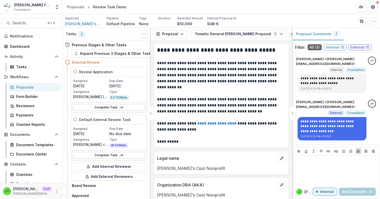
scroll to position [12, 0]
